Goal: Find specific page/section: Find specific page/section

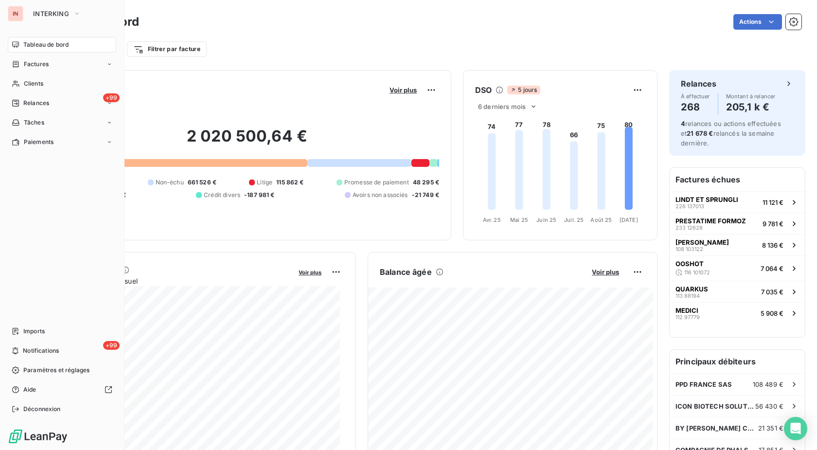
click at [25, 80] on span "Clients" at bounding box center [33, 83] width 19 height 9
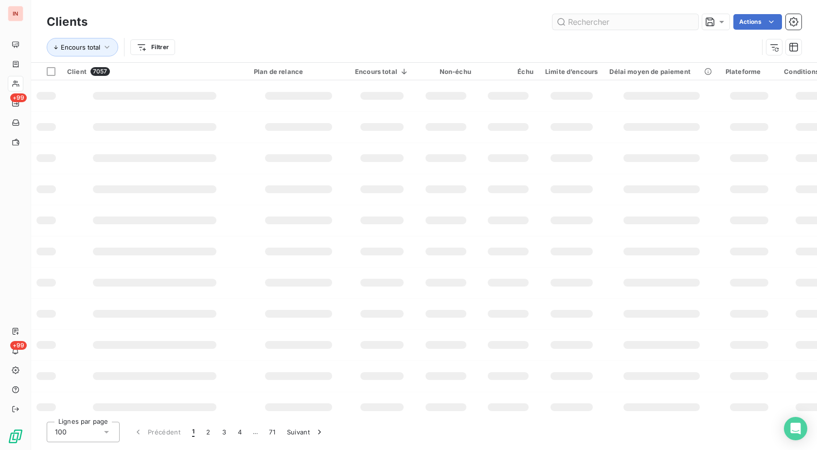
click at [600, 26] on input "text" at bounding box center [625, 22] width 146 height 16
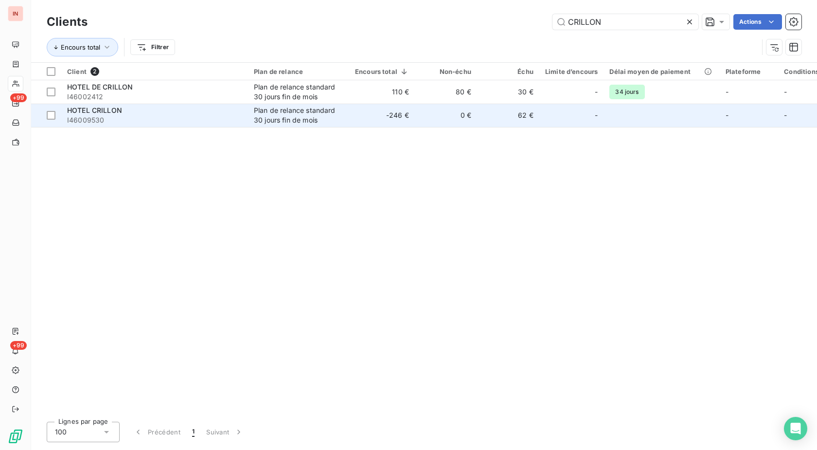
type input "CRILLON"
click at [431, 112] on td "0 €" at bounding box center [446, 115] width 62 height 23
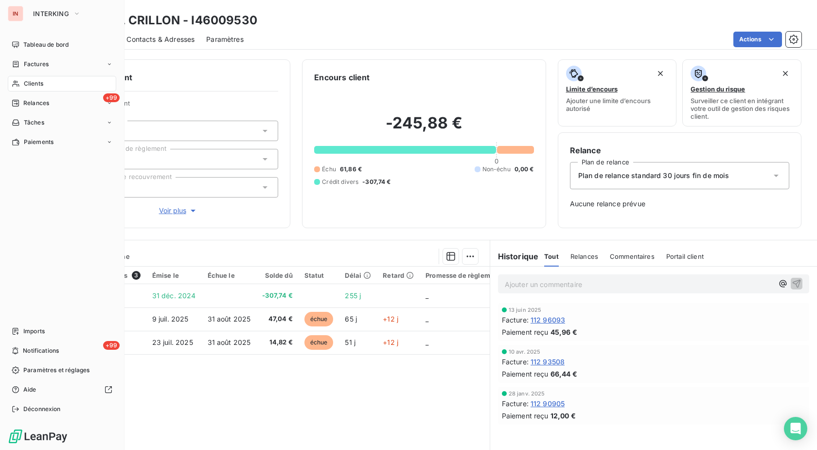
click at [41, 84] on span "Clients" at bounding box center [33, 83] width 19 height 9
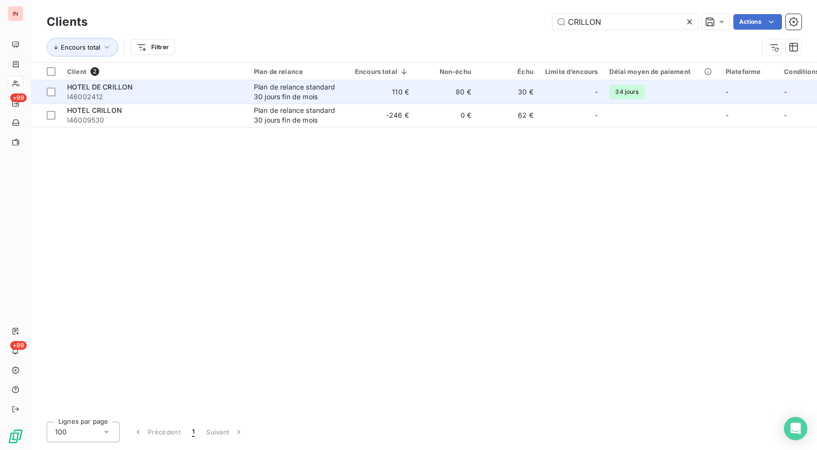
click at [361, 96] on td "110 €" at bounding box center [382, 91] width 66 height 23
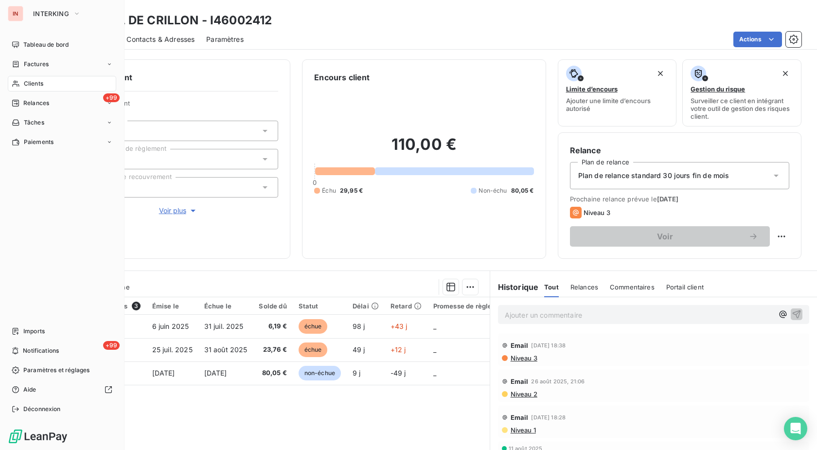
click at [18, 82] on icon at bounding box center [16, 84] width 8 height 8
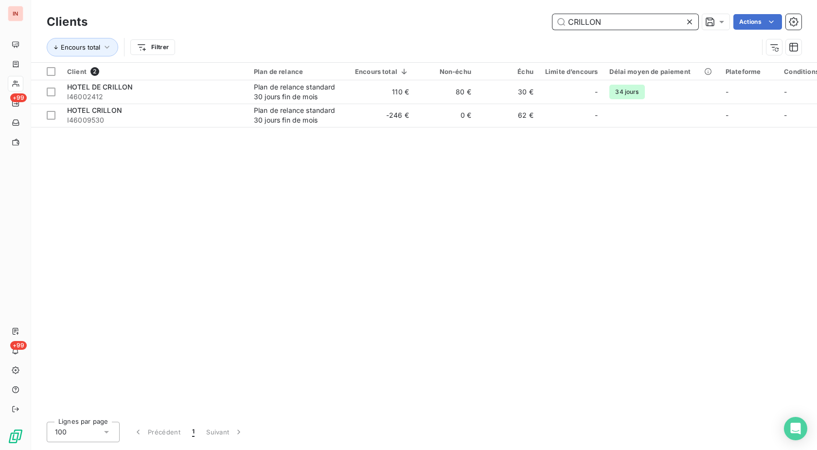
drag, startPoint x: 625, startPoint y: 23, endPoint x: 434, endPoint y: 34, distance: 191.8
click at [552, 30] on input "CRILLON" at bounding box center [625, 22] width 146 height 16
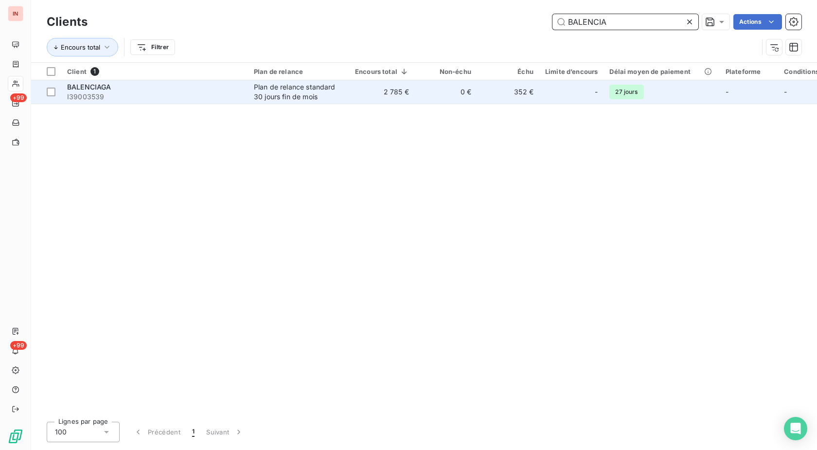
type input "BALENCIA"
click at [351, 95] on td "2 785 €" at bounding box center [382, 91] width 66 height 23
